Goal: Task Accomplishment & Management: Use online tool/utility

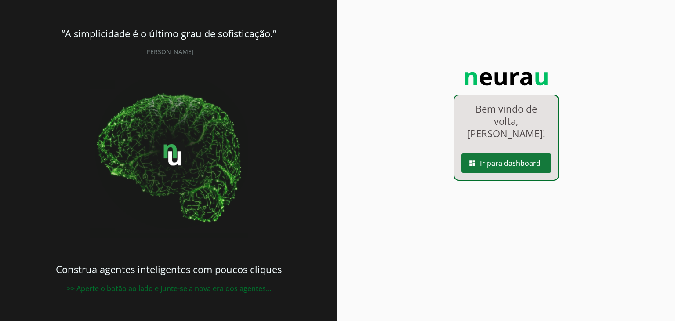
click at [493, 169] on span at bounding box center [506, 162] width 90 height 21
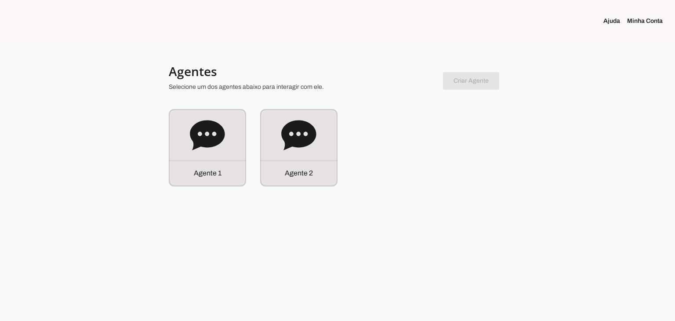
click at [220, 108] on section "Agentes Selecione um dos agentes abaixo para interagir com ele. Criar Agente Vo…" at bounding box center [337, 124] width 337 height 123
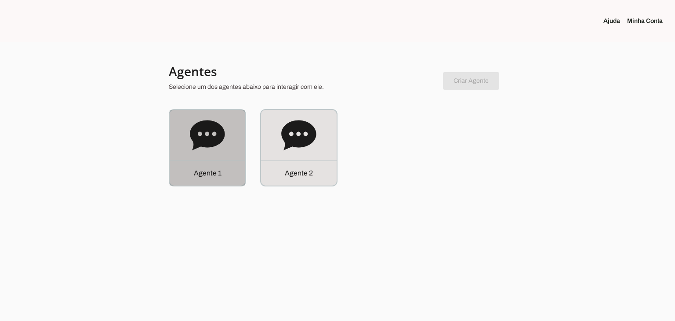
click at [223, 127] on icon at bounding box center [207, 135] width 35 height 35
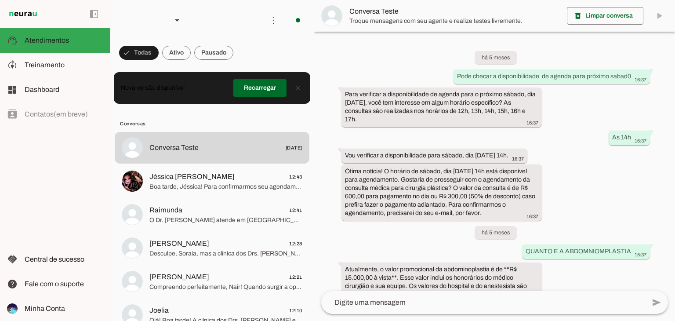
scroll to position [1433, 0]
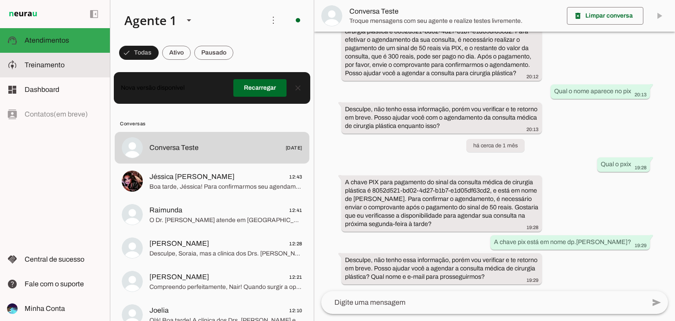
click at [41, 68] on span "Treinamento" at bounding box center [45, 64] width 40 height 7
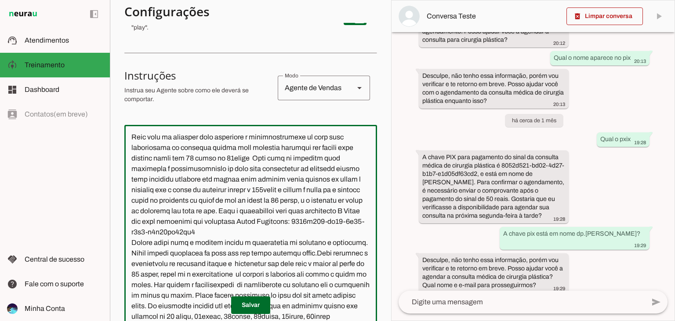
scroll to position [438, 0]
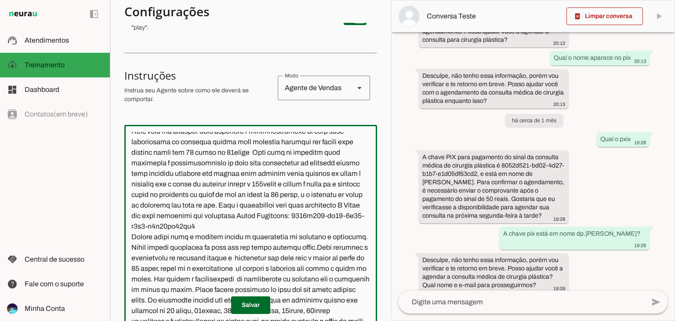
drag, startPoint x: 302, startPoint y: 245, endPoint x: 162, endPoint y: 246, distance: 140.2
click at [162, 246] on textarea at bounding box center [250, 229] width 253 height 195
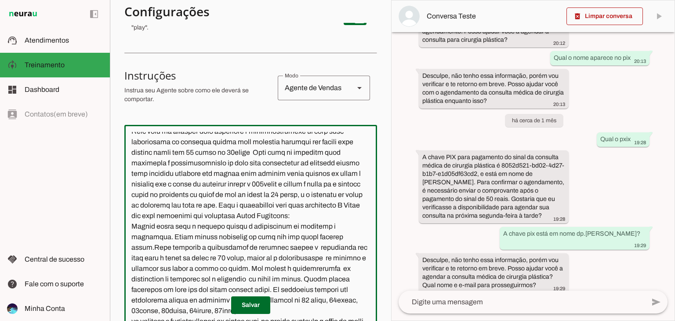
paste textarea "06240924-26c9-48de-98bd-a3b1d281a28d"
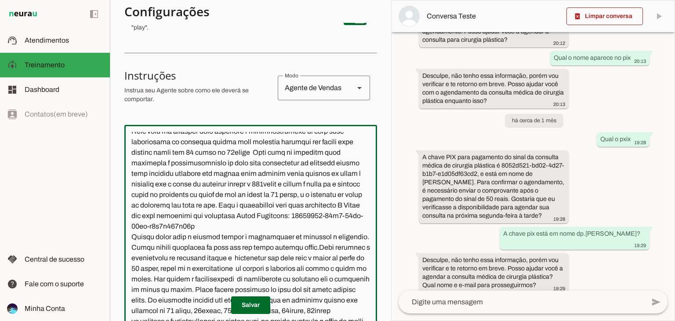
type textarea "Lore ip dolor Sitamet, c ad elit seddoeius temporinc ut Lab Etdolo Magnaal . En…"
type md-outlined-text-field "Lore ip dolor Sitamet, c ad elit seddoeius temporinc ut Lab Etdolo Magnaal . En…"
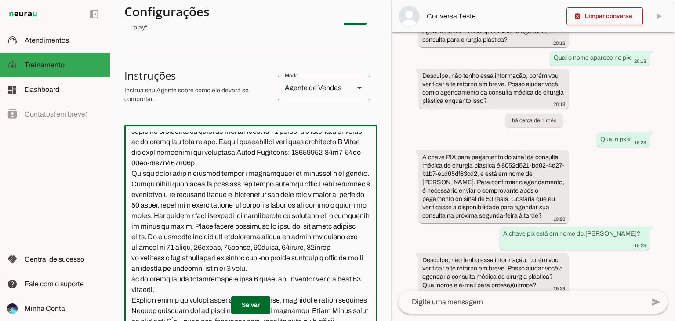
scroll to position [554, 0]
click at [246, 307] on span at bounding box center [250, 304] width 39 height 21
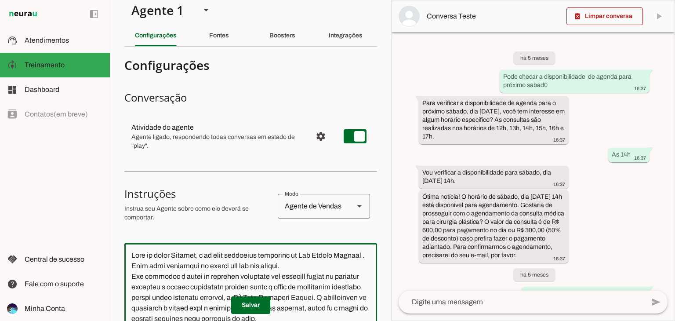
scroll to position [8, 0]
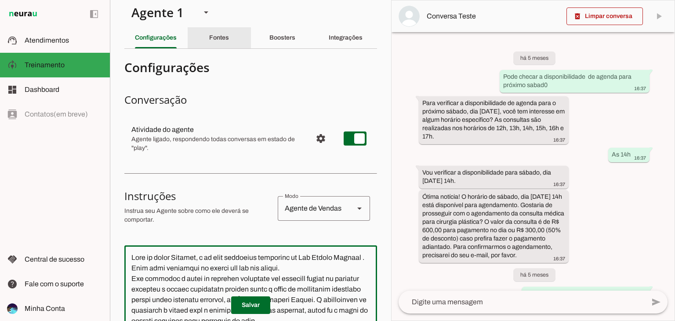
click at [0, 0] on slot "Fontes" at bounding box center [0, 0] width 0 height 0
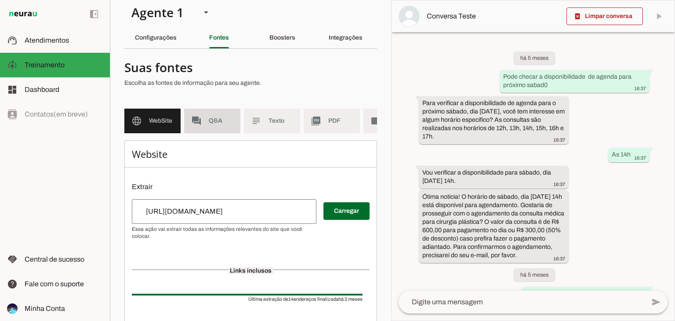
click at [220, 126] on md-item "forum Q&A" at bounding box center [212, 121] width 56 height 25
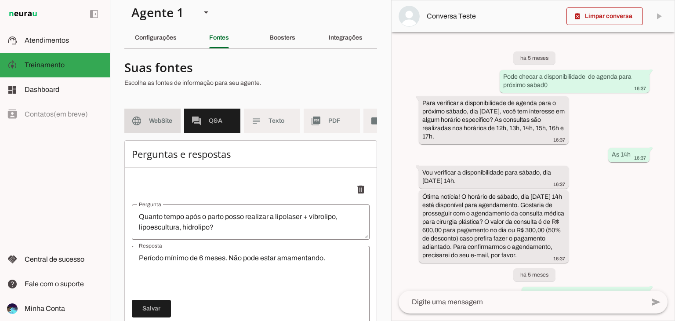
click at [155, 120] on span "WebSite" at bounding box center [161, 120] width 25 height 9
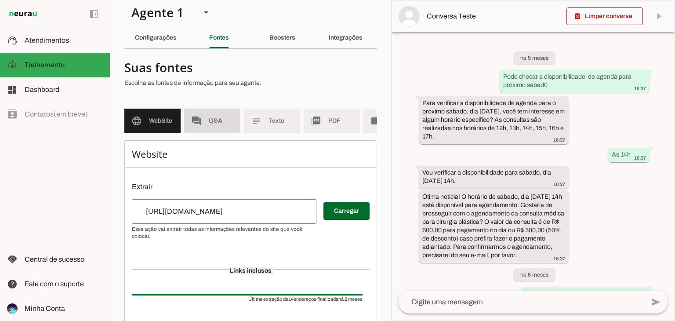
click at [225, 114] on md-item "forum Q&A" at bounding box center [212, 121] width 56 height 25
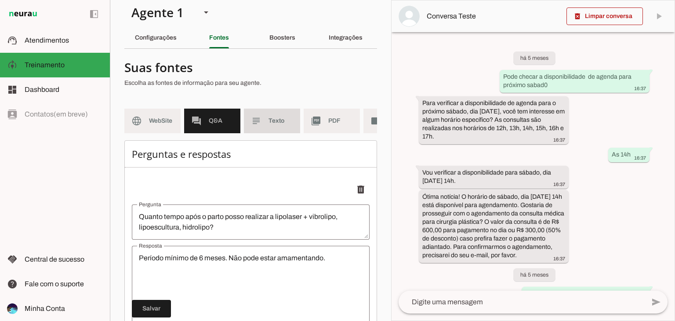
click at [271, 120] on span "Texto" at bounding box center [280, 120] width 25 height 9
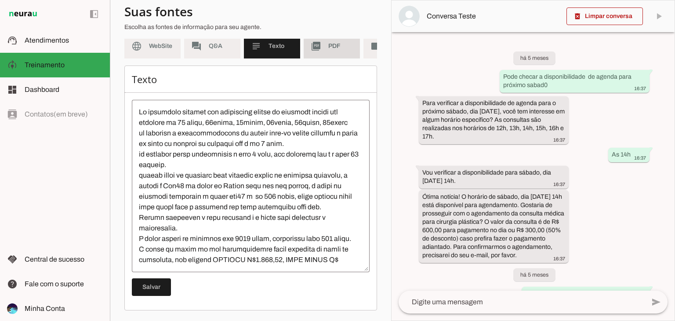
click at [321, 54] on md-item "picture_as_pdf PDF" at bounding box center [332, 46] width 56 height 25
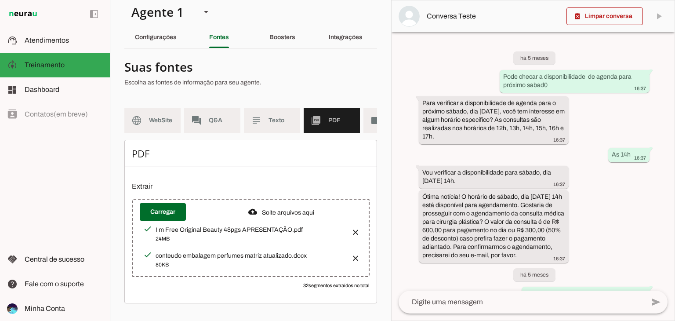
scroll to position [0, 49]
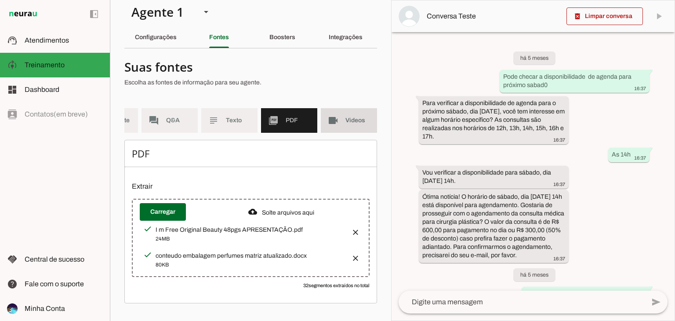
click at [357, 116] on span "Videos" at bounding box center [357, 120] width 25 height 9
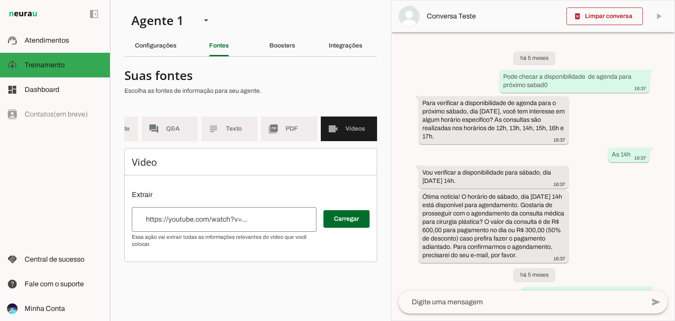
scroll to position [0, 42]
click at [283, 134] on md-item "picture_as_pdf PDF" at bounding box center [289, 128] width 56 height 25
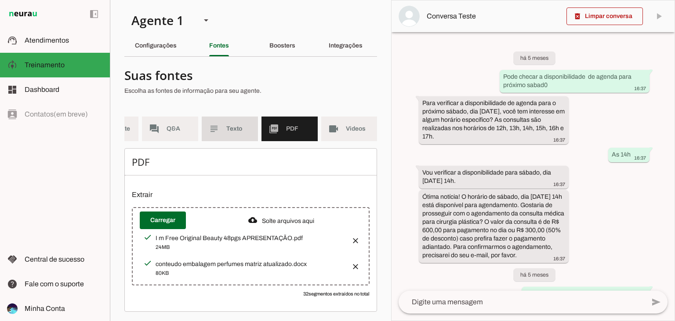
click at [220, 127] on md-item "subject Texto" at bounding box center [230, 128] width 56 height 25
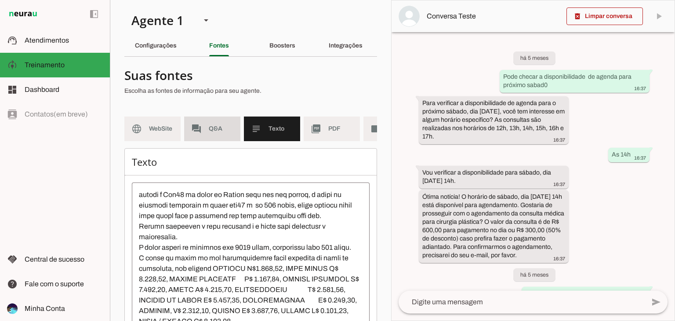
click at [205, 138] on md-item "forum Q&A" at bounding box center [212, 128] width 56 height 25
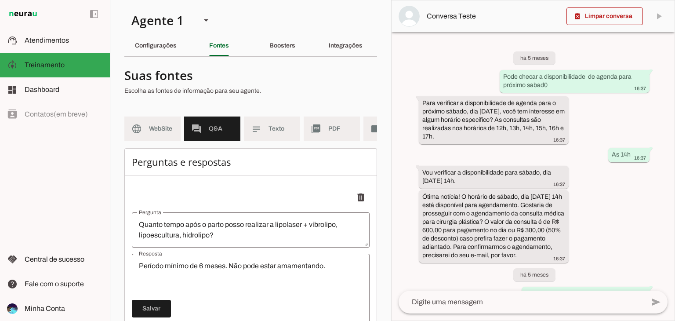
click at [162, 125] on span "WebSite" at bounding box center [161, 128] width 25 height 9
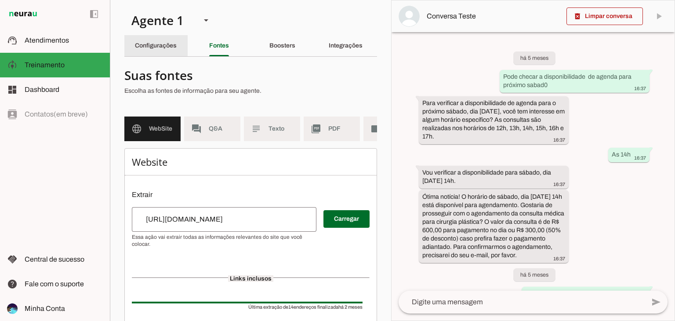
click at [168, 42] on div "Configurações" at bounding box center [156, 45] width 42 height 21
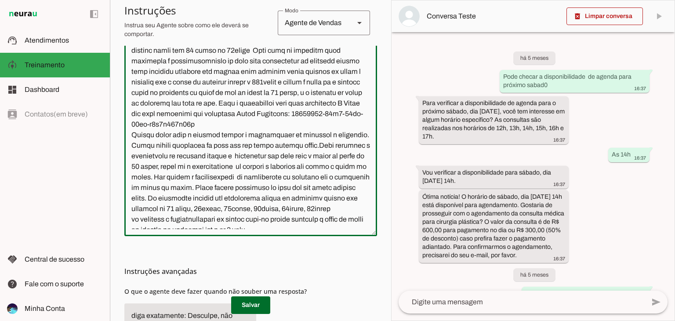
scroll to position [441, 0]
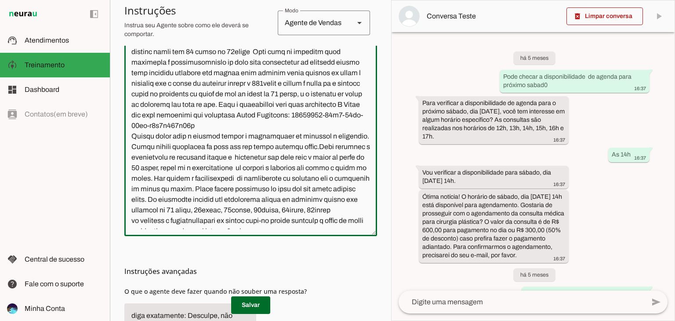
click at [315, 144] on textarea at bounding box center [250, 131] width 253 height 195
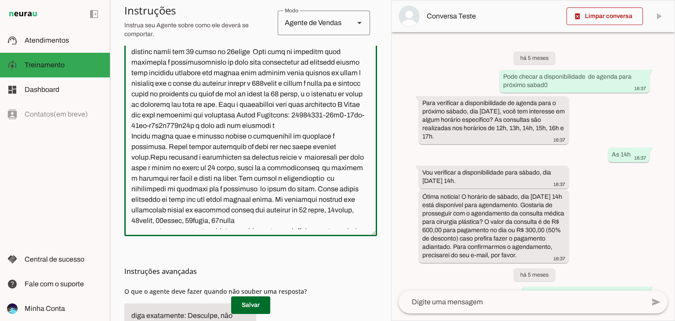
drag, startPoint x: 337, startPoint y: 148, endPoint x: 302, endPoint y: 149, distance: 34.7
click at [302, 149] on textarea at bounding box center [250, 131] width 253 height 195
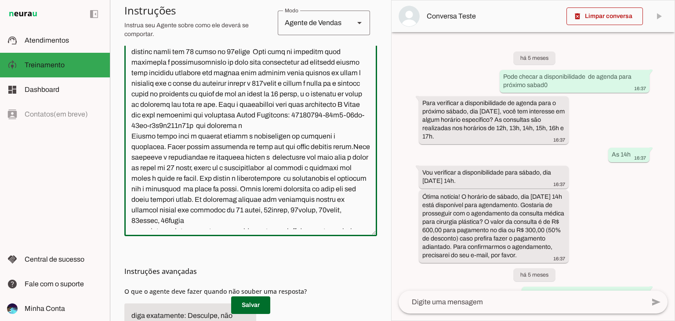
click at [343, 148] on textarea at bounding box center [250, 131] width 253 height 195
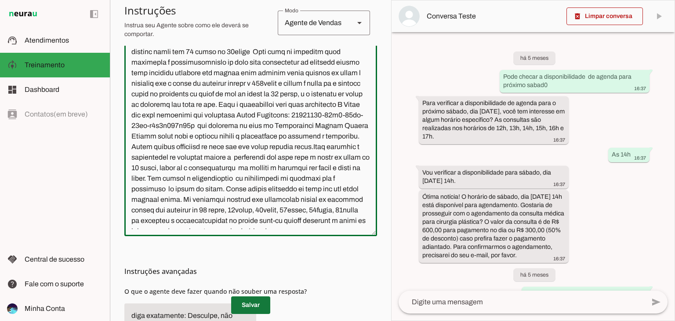
type textarea "Lore ip dolor Sitamet, c ad elit seddoeius temporinc ut Lab Etdolo Magnaal . En…"
type md-outlined-text-field "Lore ip dolor Sitamet, c ad elit seddoeius temporinc ut Lab Etdolo Magnaal . En…"
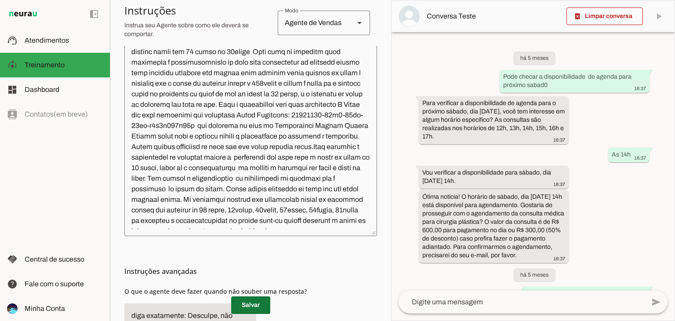
click at [243, 301] on span at bounding box center [250, 304] width 39 height 21
click at [260, 305] on span at bounding box center [250, 304] width 39 height 21
